Goal: Find contact information: Find contact information

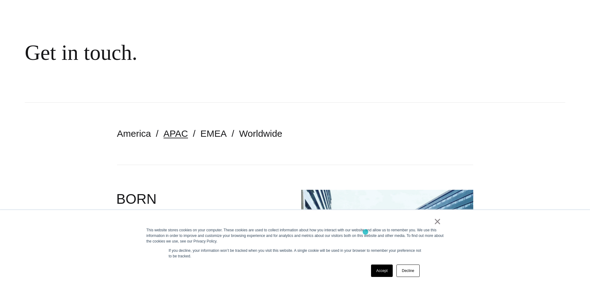
scroll to position [62, 0]
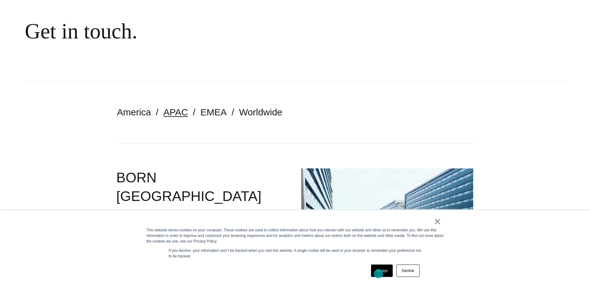
click at [379, 274] on link "Accept" at bounding box center [382, 270] width 22 height 12
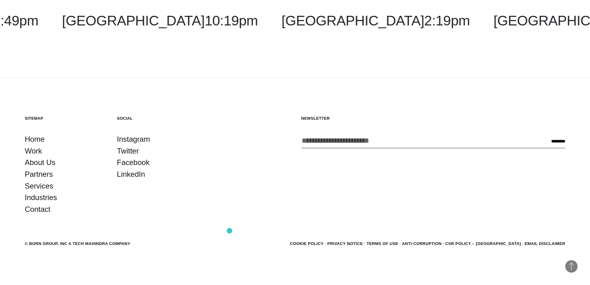
scroll to position [1355, 0]
click at [29, 211] on link "Contact" at bounding box center [38, 209] width 26 height 12
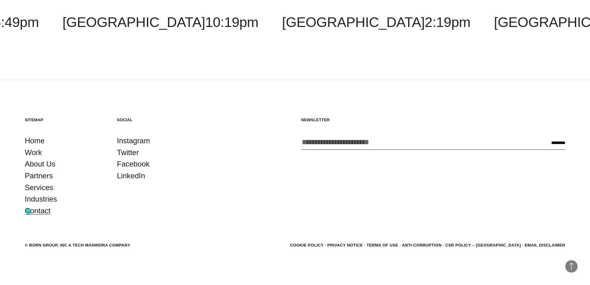
scroll to position [1343, 0]
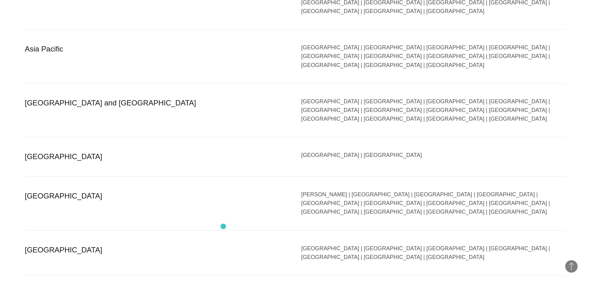
scroll to position [1115, 0]
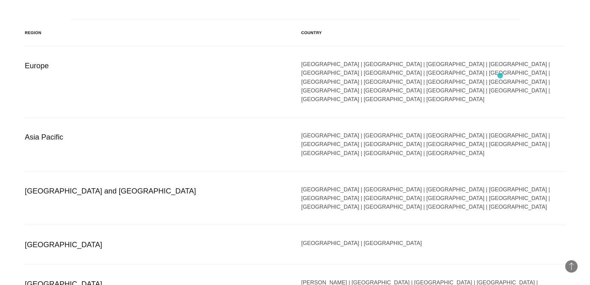
click at [500, 76] on div "[GEOGRAPHIC_DATA] | [GEOGRAPHIC_DATA] | [GEOGRAPHIC_DATA] | [GEOGRAPHIC_DATA] |…" at bounding box center [433, 82] width 264 height 44
click at [500, 74] on div "[GEOGRAPHIC_DATA] | [GEOGRAPHIC_DATA] | [GEOGRAPHIC_DATA] | [GEOGRAPHIC_DATA] |…" at bounding box center [433, 82] width 264 height 44
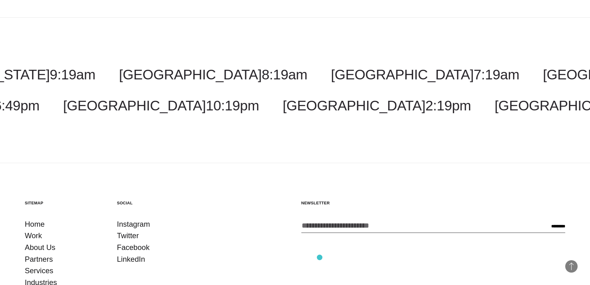
scroll to position [1564, 0]
